Goal: Obtain resource: Download file/media

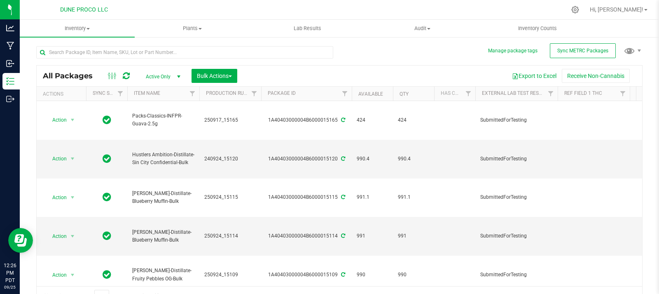
click at [167, 75] on span "Active Only" at bounding box center [161, 77] width 45 height 12
click at [157, 124] on li "All" at bounding box center [161, 126] width 44 height 12
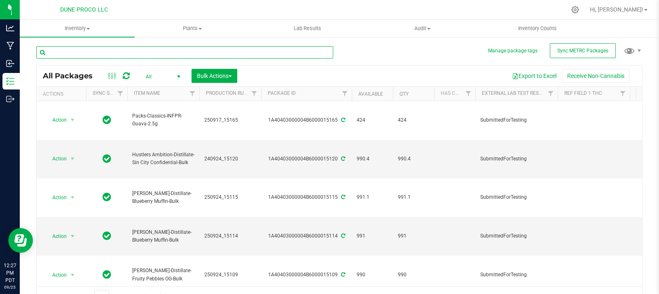
click at [159, 47] on input "text" at bounding box center [184, 52] width 297 height 12
type input "14153"
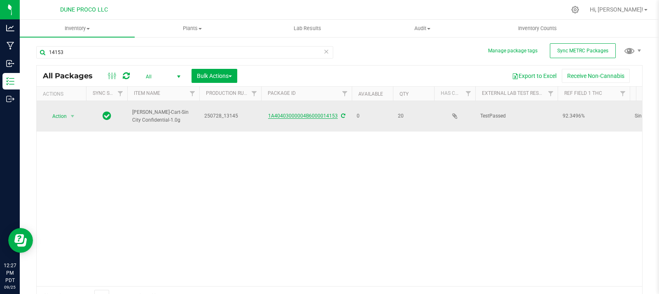
click at [298, 113] on link "1A40403000004B6000014153" at bounding box center [303, 116] width 70 height 6
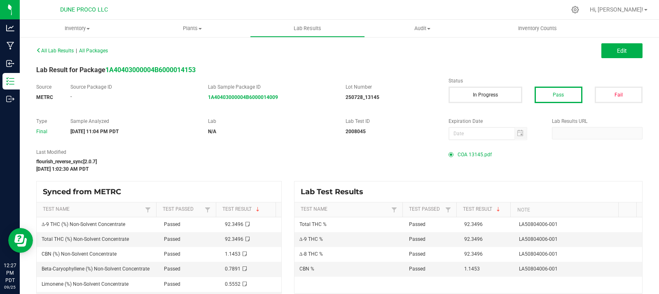
click at [484, 151] on span "COA 13145.pdf" at bounding box center [474, 154] width 34 height 12
